Goal: Understand process/instructions: Learn how to perform a task or action

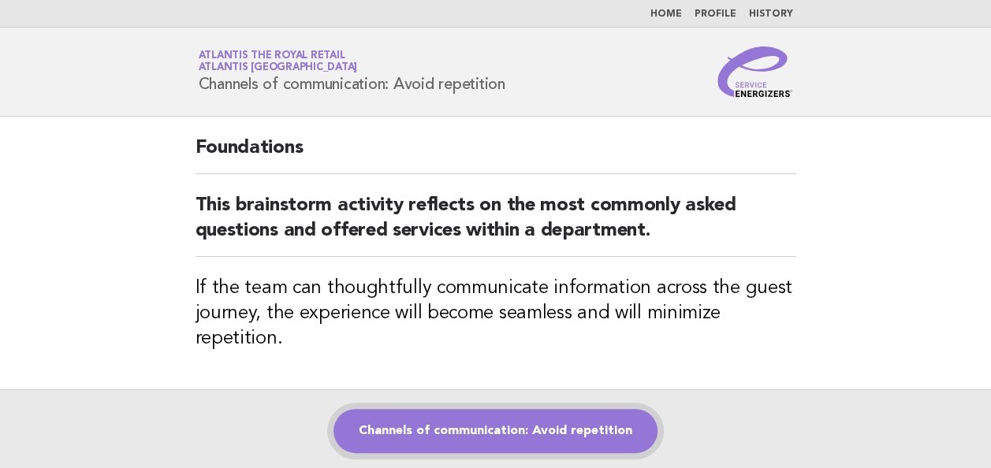
click at [530, 440] on link "Channels of communication: Avoid repetition" at bounding box center [495, 431] width 324 height 44
click at [558, 429] on link "Channels of communication: Avoid repetition" at bounding box center [495, 431] width 324 height 44
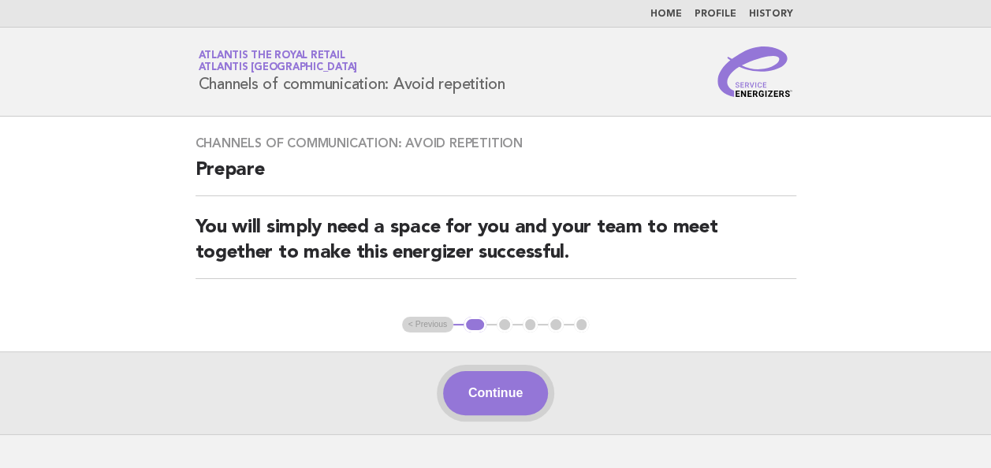
click at [532, 396] on button "Continue" at bounding box center [495, 393] width 105 height 44
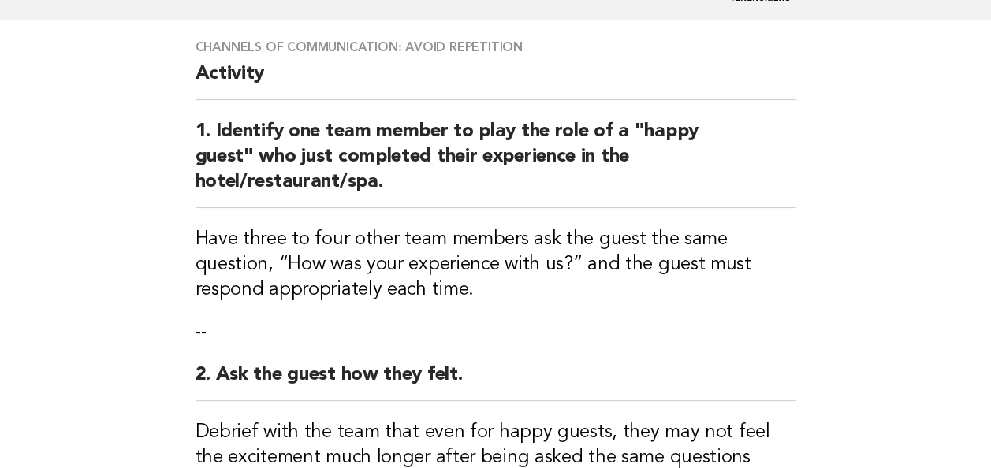
scroll to position [99, 0]
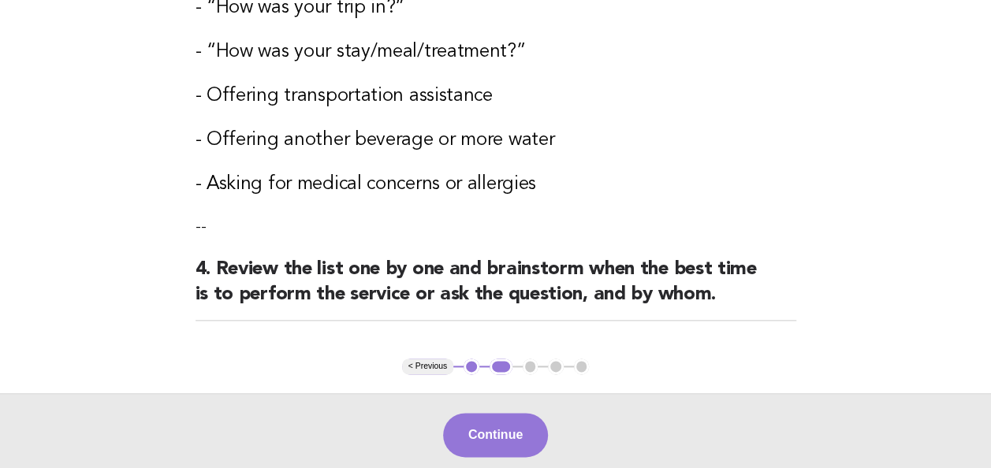
scroll to position [785, 0]
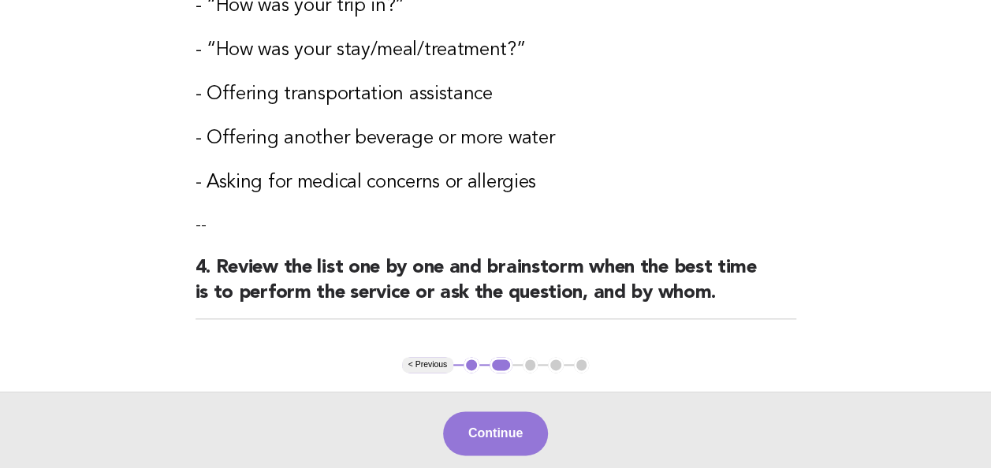
click at [515, 429] on div "Continue" at bounding box center [495, 433] width 991 height 83
click at [512, 438] on button "Continue" at bounding box center [495, 433] width 105 height 44
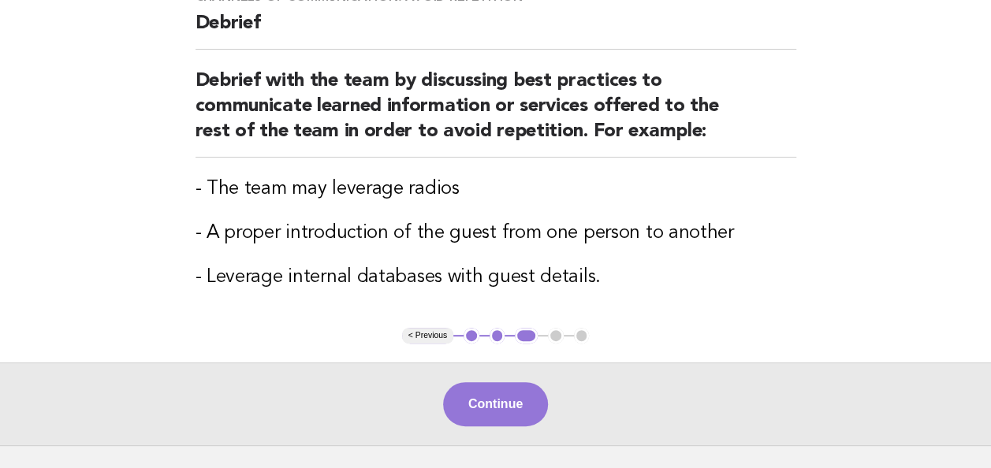
scroll to position [167, 0]
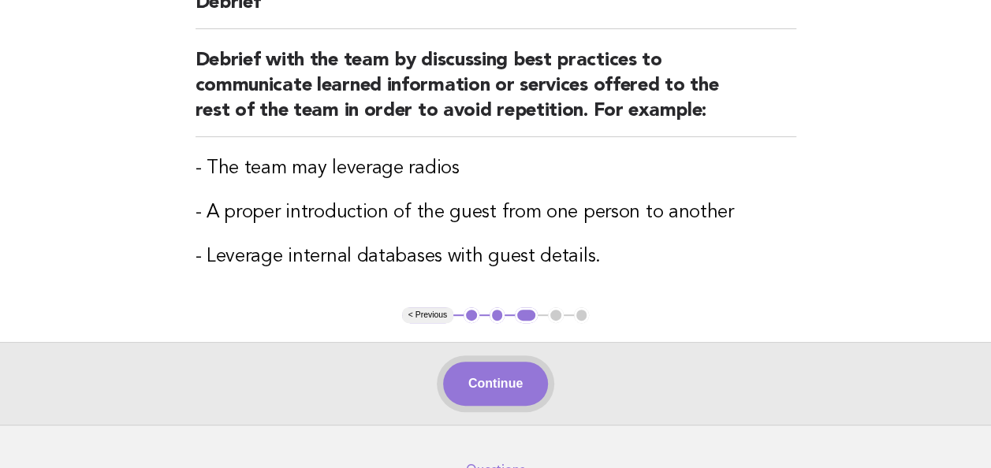
click at [522, 378] on button "Continue" at bounding box center [495, 384] width 105 height 44
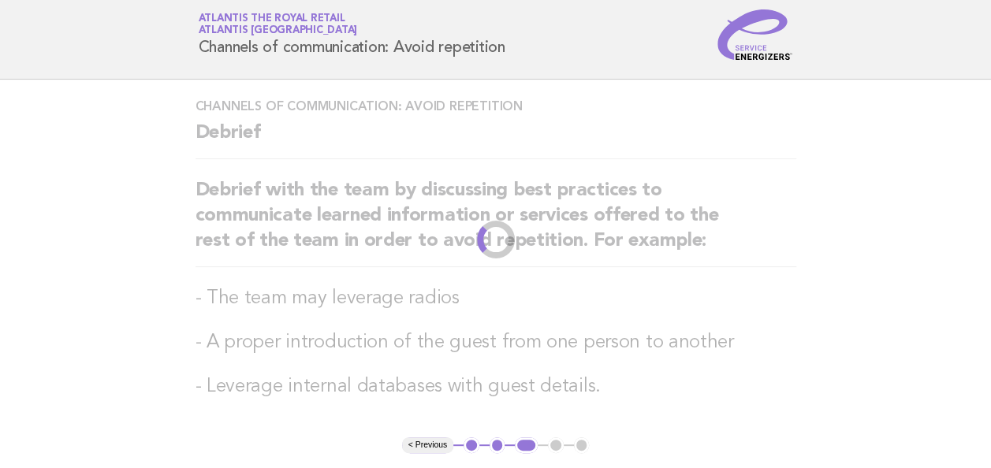
scroll to position [0, 0]
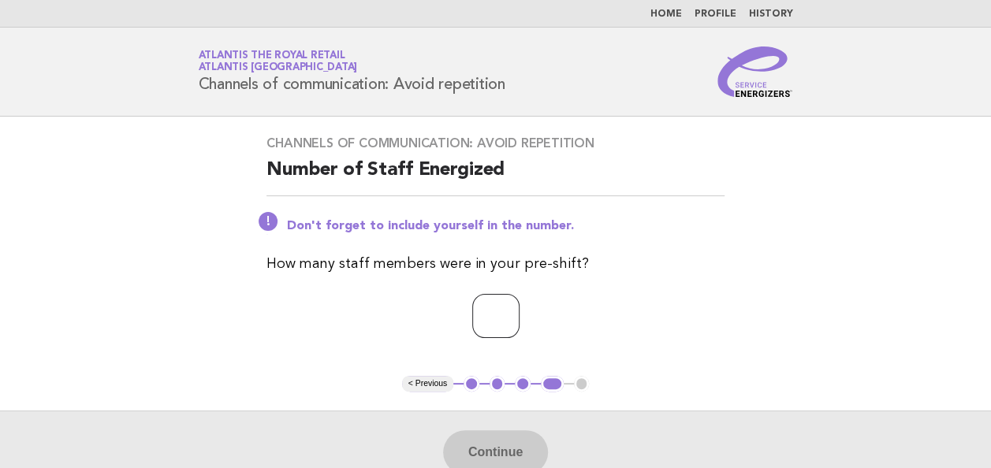
click at [489, 310] on input "number" at bounding box center [495, 316] width 47 height 44
type input "*"
click at [498, 446] on button "Continue" at bounding box center [495, 452] width 105 height 44
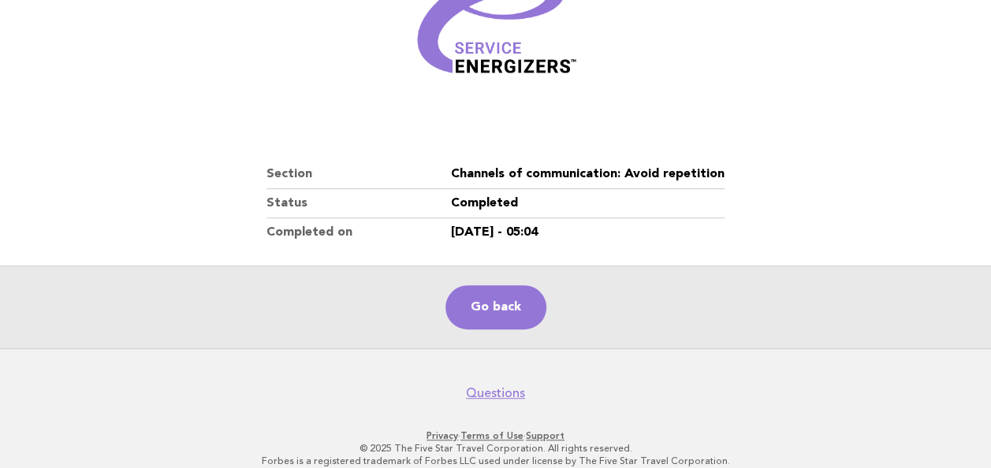
scroll to position [276, 0]
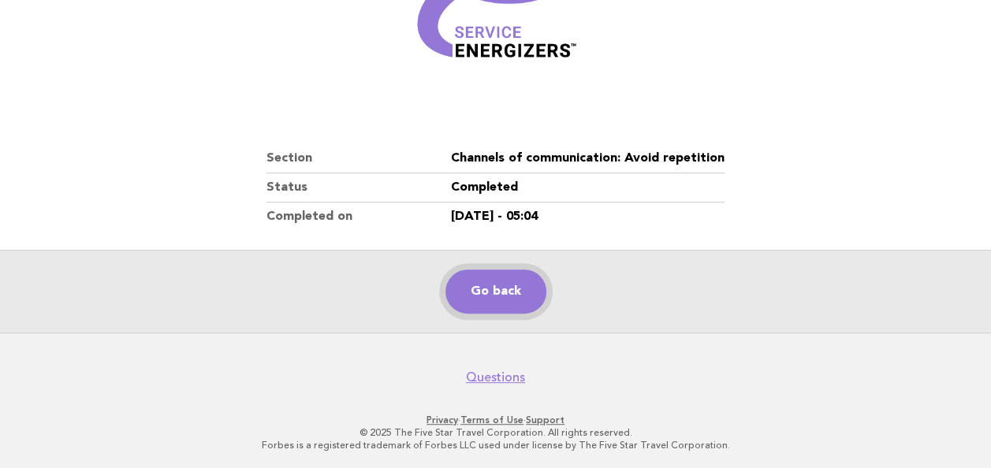
click at [492, 298] on link "Go back" at bounding box center [495, 292] width 101 height 44
